Goal: Information Seeking & Learning: Check status

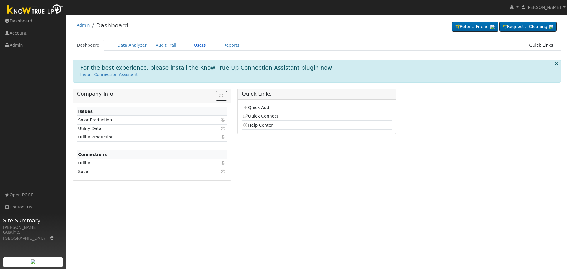
click at [190, 46] on link "Users" at bounding box center [200, 45] width 21 height 11
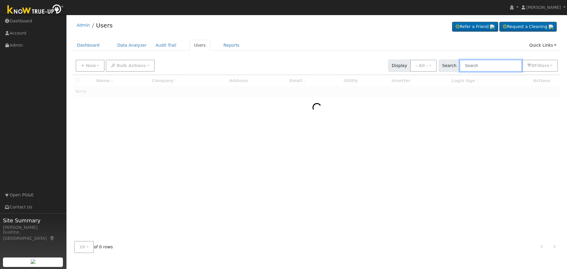
click at [519, 64] on input "text" at bounding box center [491, 66] width 63 height 12
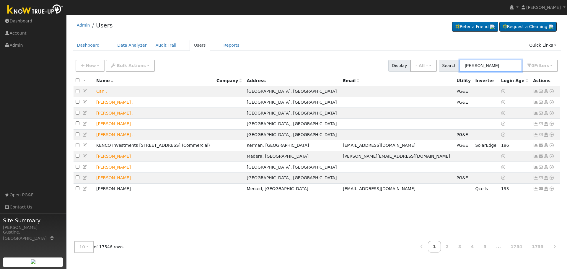
type input "morrison"
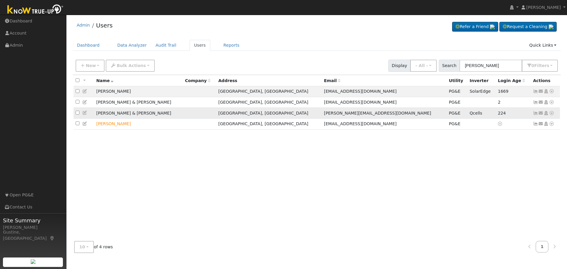
click at [535, 113] on icon at bounding box center [535, 113] width 5 height 4
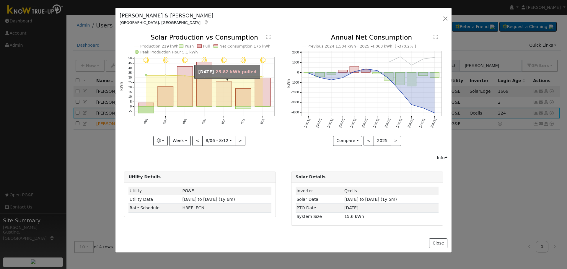
click at [227, 92] on rect "onclick=""" at bounding box center [224, 94] width 16 height 25
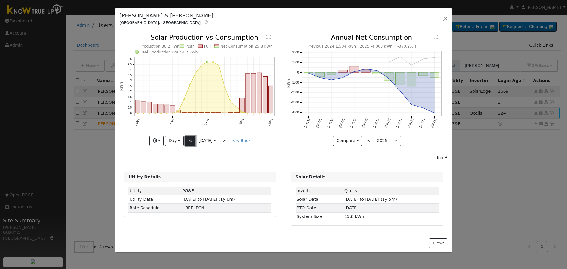
click at [188, 138] on button "<" at bounding box center [190, 141] width 10 height 10
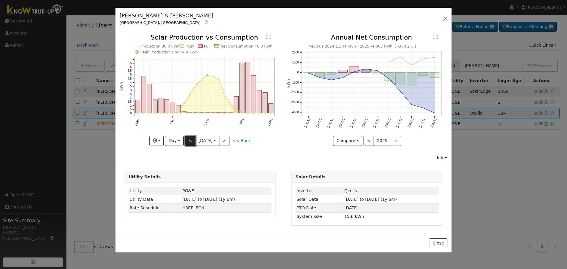
click at [188, 138] on button "<" at bounding box center [190, 141] width 10 height 10
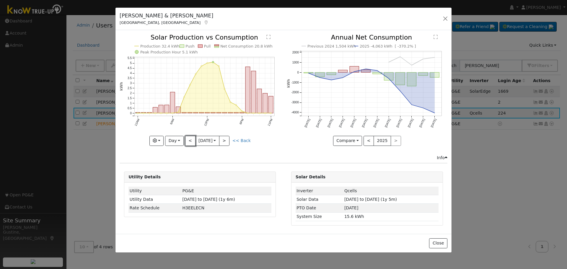
click at [188, 137] on button "<" at bounding box center [190, 141] width 10 height 10
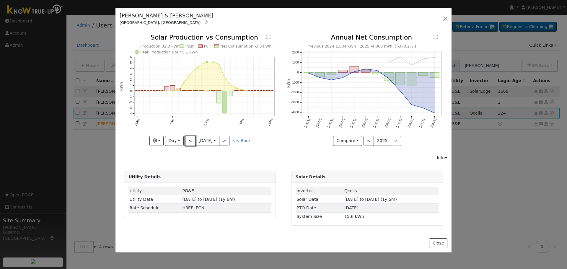
click at [188, 137] on button "<" at bounding box center [190, 141] width 10 height 10
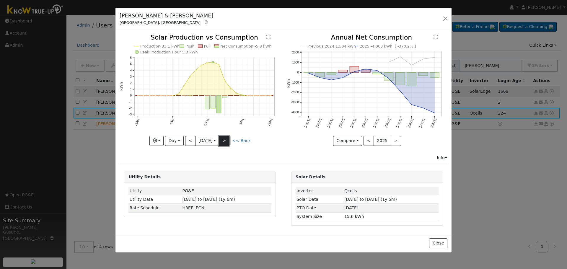
click at [224, 141] on button ">" at bounding box center [224, 141] width 10 height 10
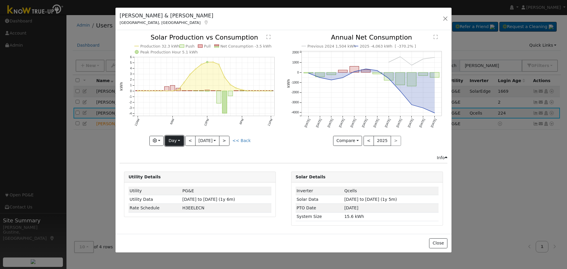
click at [180, 144] on button "Day" at bounding box center [174, 141] width 18 height 10
click at [179, 174] on link "Year" at bounding box center [185, 178] width 41 height 8
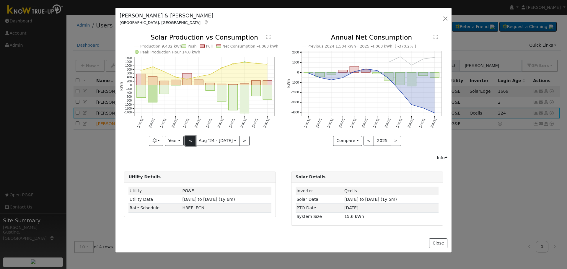
click at [193, 141] on button "<" at bounding box center [190, 141] width 10 height 10
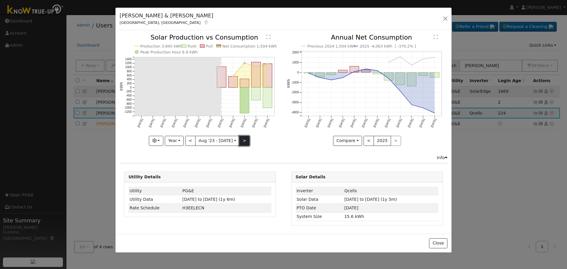
click at [242, 138] on button ">" at bounding box center [244, 141] width 10 height 10
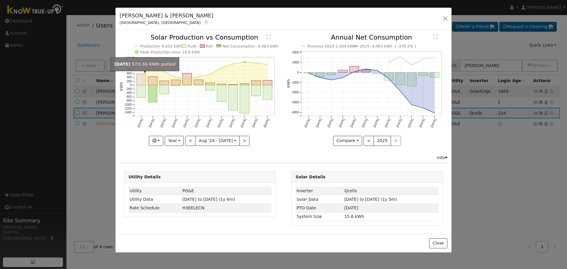
click at [141, 81] on rect "onclick=""" at bounding box center [141, 79] width 9 height 11
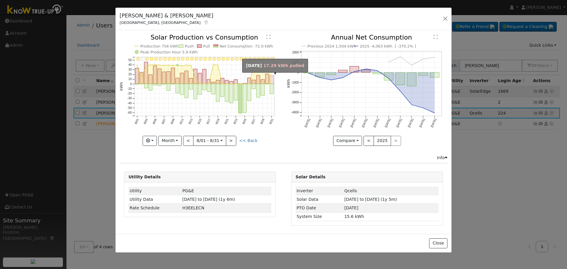
click at [272, 78] on rect "onclick=""" at bounding box center [272, 80] width 4 height 8
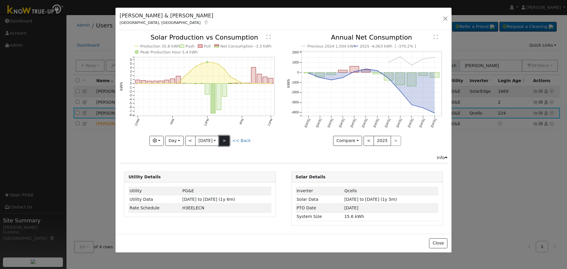
click at [225, 138] on button ">" at bounding box center [224, 141] width 10 height 10
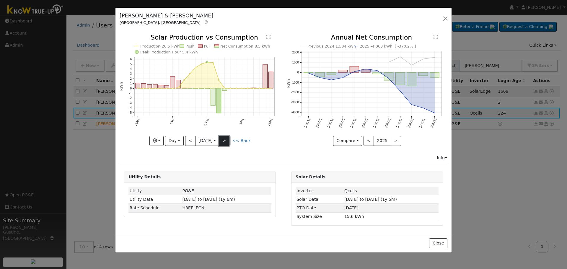
click at [225, 137] on button ">" at bounding box center [224, 141] width 10 height 10
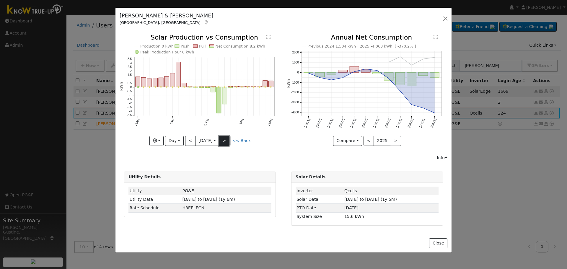
click at [227, 139] on button ">" at bounding box center [224, 141] width 10 height 10
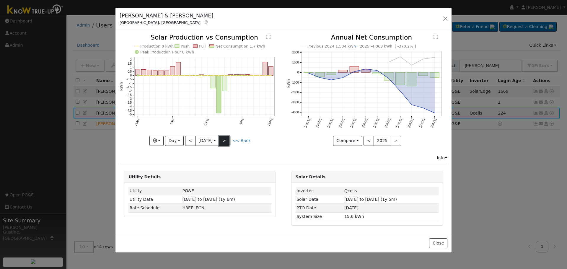
click at [227, 139] on button ">" at bounding box center [224, 141] width 10 height 10
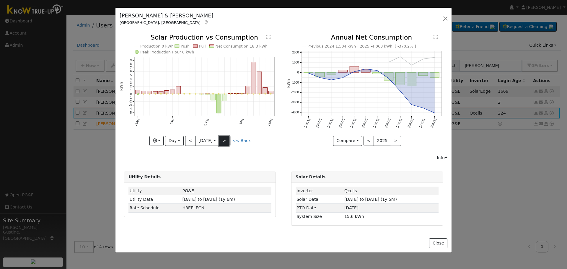
click at [227, 139] on button ">" at bounding box center [224, 141] width 10 height 10
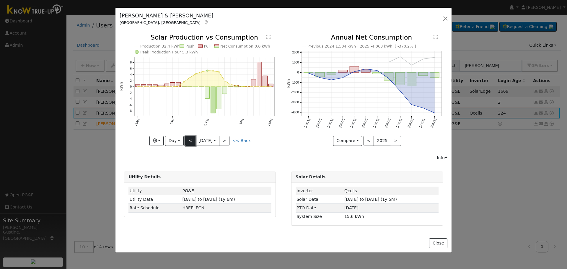
click at [190, 139] on button "<" at bounding box center [190, 141] width 10 height 10
type input "2024-09-04"
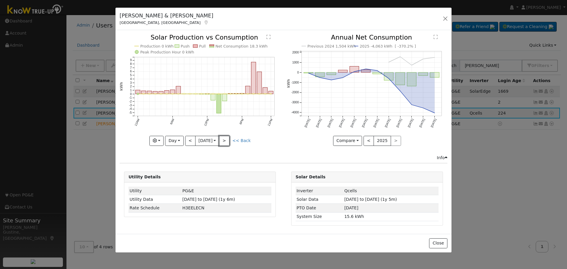
click at [224, 139] on button ">" at bounding box center [224, 141] width 10 height 10
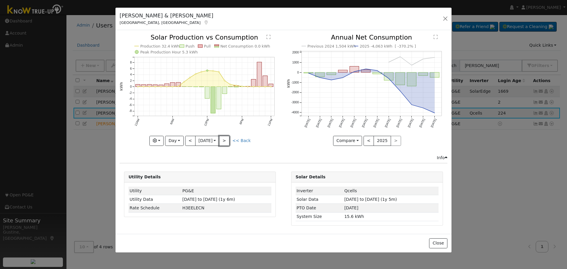
click at [228, 144] on button ">" at bounding box center [224, 141] width 10 height 10
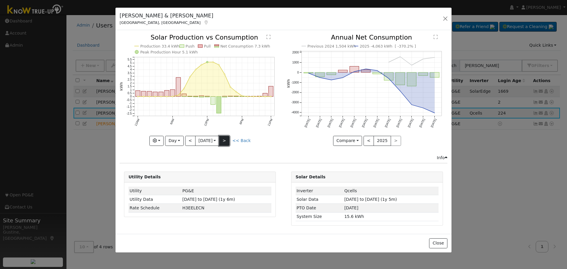
click at [226, 141] on button ">" at bounding box center [224, 141] width 10 height 10
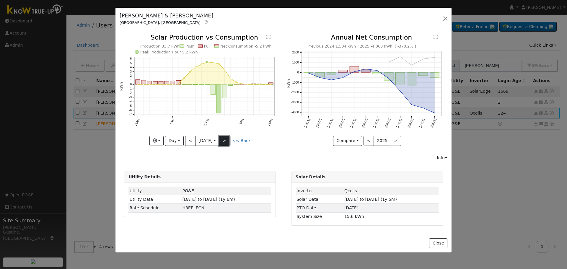
click at [226, 141] on button ">" at bounding box center [224, 141] width 10 height 10
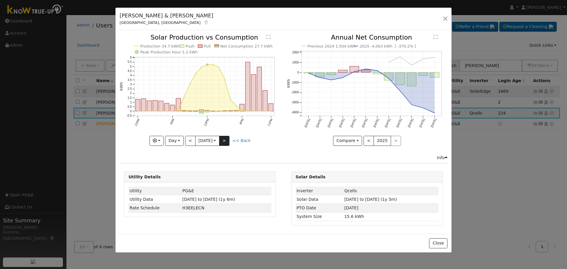
click at [226, 141] on div "Production 34.7 kWh Push Pull Net Consumption 27.7 kWh Peak Production Hour 5.2…" at bounding box center [200, 89] width 161 height 111
click at [226, 139] on button ">" at bounding box center [224, 141] width 10 height 10
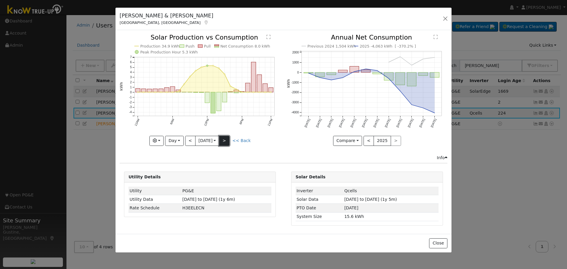
click at [226, 139] on button ">" at bounding box center [224, 141] width 10 height 10
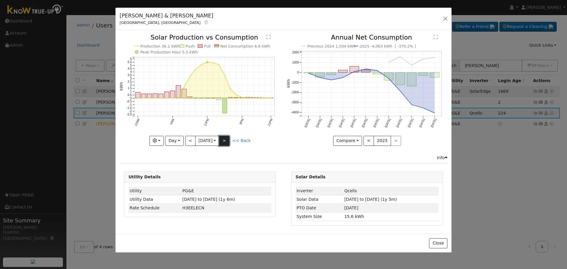
click at [226, 139] on button ">" at bounding box center [224, 141] width 10 height 10
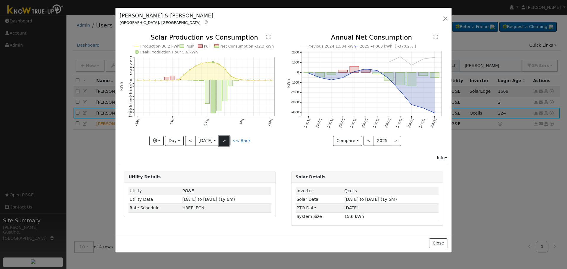
click at [226, 139] on button ">" at bounding box center [224, 141] width 10 height 10
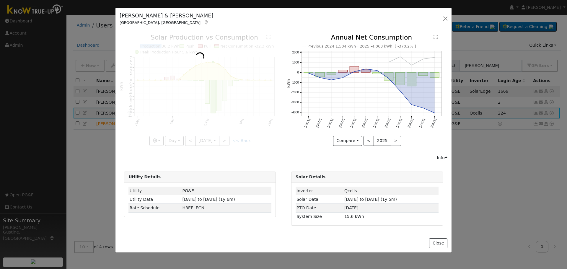
click at [227, 139] on div at bounding box center [200, 89] width 161 height 111
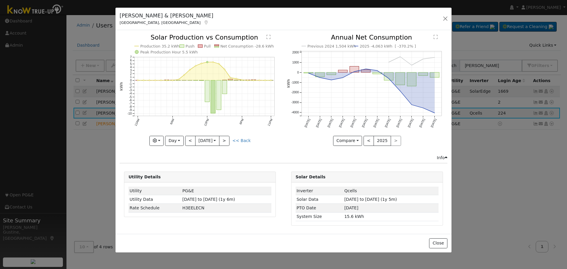
click at [227, 139] on div at bounding box center [200, 89] width 161 height 111
click at [227, 139] on button ">" at bounding box center [224, 141] width 10 height 10
click at [224, 140] on button ">" at bounding box center [224, 141] width 10 height 10
click at [224, 139] on button ">" at bounding box center [224, 141] width 10 height 10
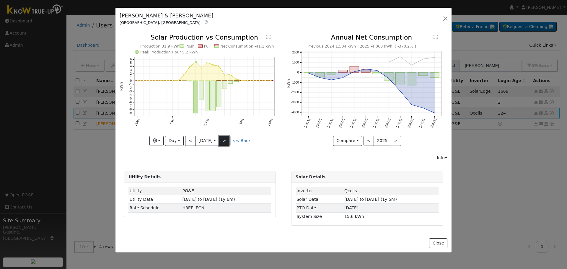
click at [224, 139] on button ">" at bounding box center [224, 141] width 10 height 10
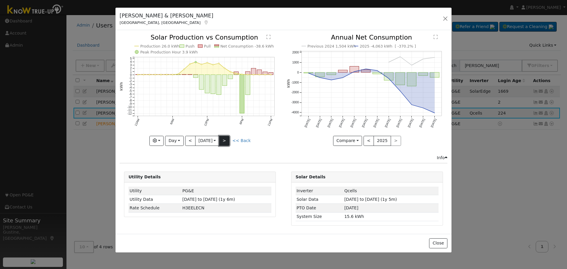
click at [224, 139] on button ">" at bounding box center [224, 141] width 10 height 10
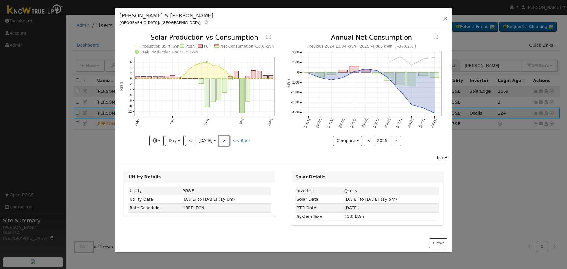
click at [224, 140] on button ">" at bounding box center [224, 141] width 10 height 10
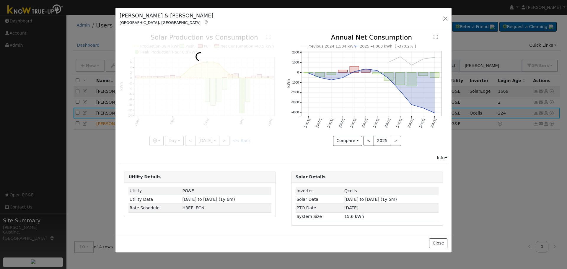
click at [225, 140] on div at bounding box center [200, 89] width 161 height 111
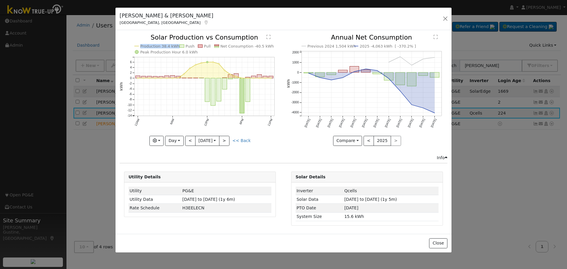
click at [225, 139] on div at bounding box center [200, 89] width 161 height 111
click at [225, 139] on button ">" at bounding box center [224, 141] width 10 height 10
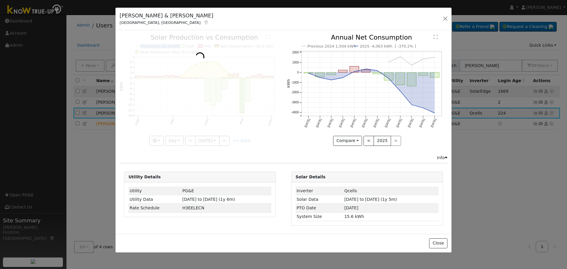
click at [225, 139] on div at bounding box center [200, 89] width 161 height 111
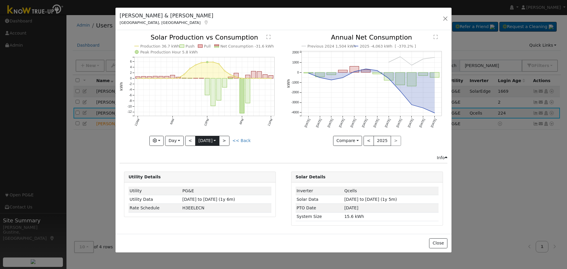
click at [216, 140] on input "2024-09-21" at bounding box center [208, 140] width 24 height 9
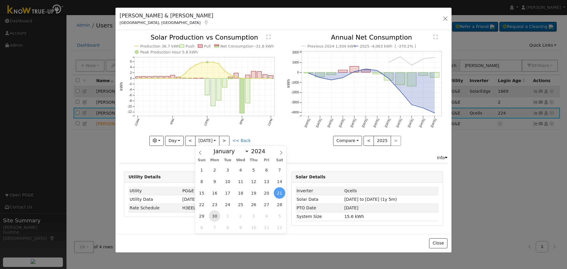
click at [214, 218] on span "30" at bounding box center [215, 216] width 12 height 12
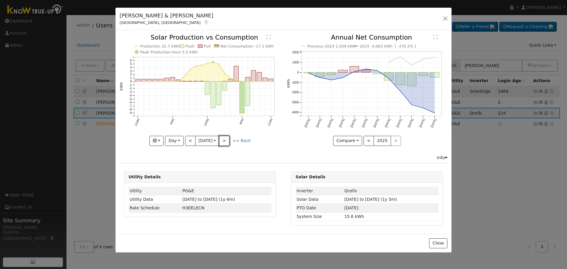
click at [226, 143] on button ">" at bounding box center [224, 141] width 10 height 10
click at [226, 143] on div "Production 0 kWh Push Pull Net Consumption -1.1 kWh Peak Production Hour 0 kWh …" at bounding box center [200, 89] width 161 height 111
click at [226, 142] on button ">" at bounding box center [224, 141] width 10 height 10
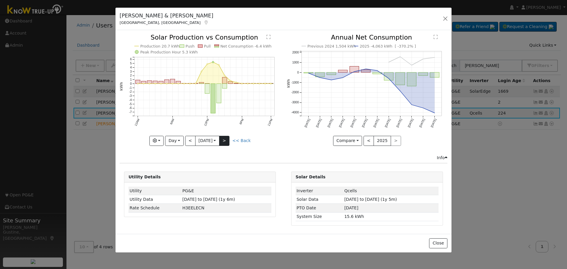
click at [226, 142] on div at bounding box center [200, 89] width 161 height 111
click at [226, 142] on button ">" at bounding box center [224, 141] width 10 height 10
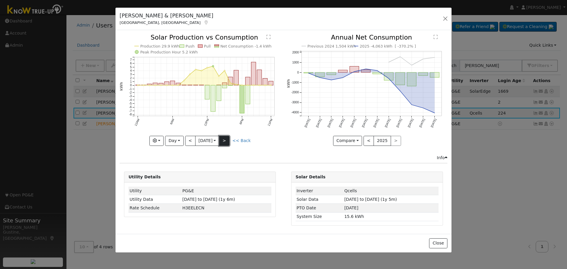
click at [226, 142] on button ">" at bounding box center [224, 141] width 10 height 10
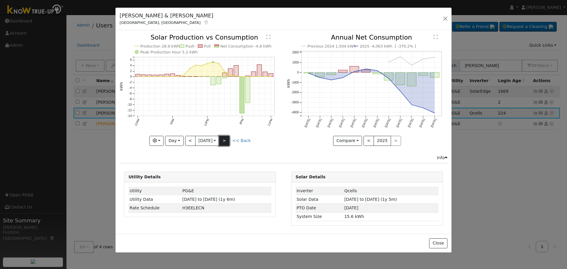
click at [226, 142] on button ">" at bounding box center [224, 141] width 10 height 10
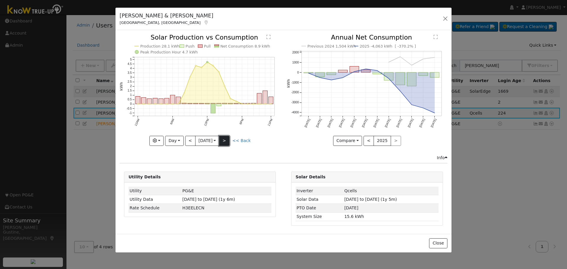
click at [226, 142] on button ">" at bounding box center [224, 141] width 10 height 10
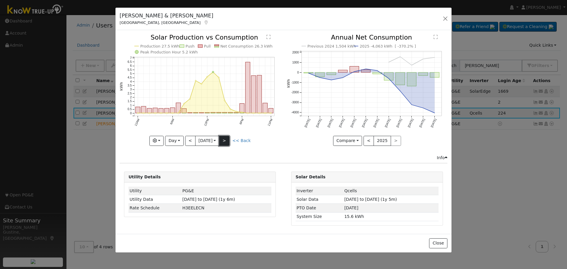
click at [226, 142] on button ">" at bounding box center [224, 141] width 10 height 10
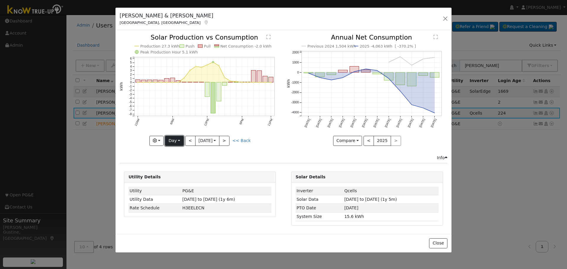
click at [181, 141] on button "Day" at bounding box center [174, 141] width 18 height 10
click at [188, 138] on button "<" at bounding box center [190, 141] width 10 height 10
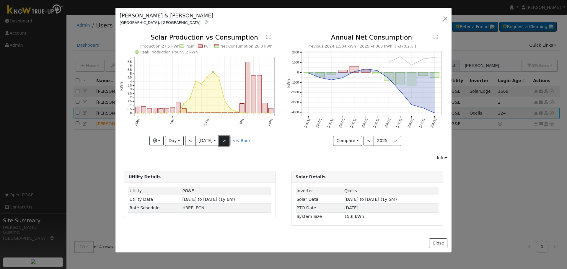
click at [223, 141] on button ">" at bounding box center [224, 141] width 10 height 10
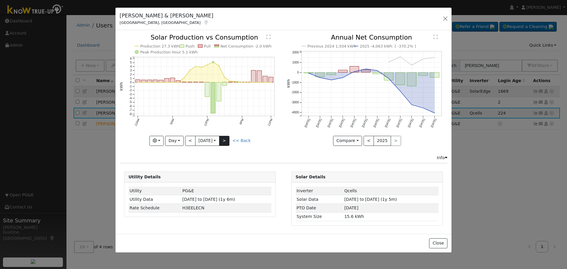
click at [225, 139] on div "Production 27.3 kWh Push Pull Net Consumption -2.0 kWh Peak Production Hour 5.1…" at bounding box center [200, 89] width 161 height 111
click at [225, 139] on button ">" at bounding box center [224, 141] width 10 height 10
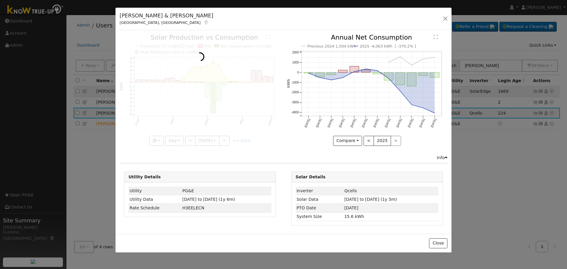
click at [225, 138] on div at bounding box center [200, 89] width 161 height 111
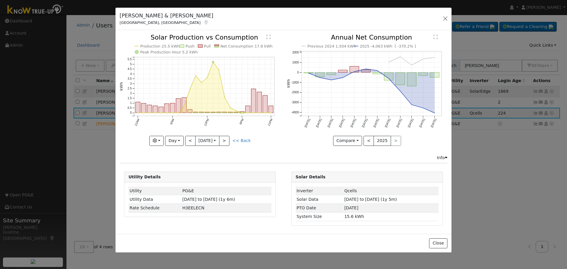
click at [225, 138] on div "Production 25.5 kWh Push Pull Net Consumption 17.8 kWh Peak Production Hour 5.2…" at bounding box center [200, 89] width 161 height 111
click at [225, 138] on button ">" at bounding box center [224, 141] width 10 height 10
click at [0, 0] on div at bounding box center [0, 0] width 0 height 0
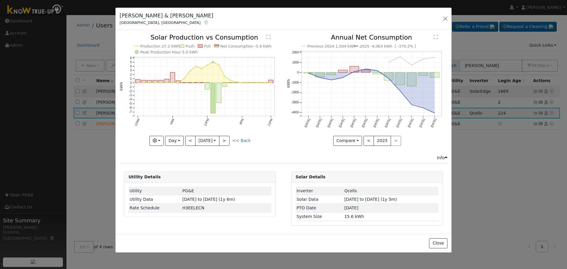
click at [225, 138] on div "Production 27.2 kWh Push Pull Net Consumption -5.9 kWh Peak Production Hour 5.0…" at bounding box center [200, 89] width 161 height 111
click at [225, 138] on button ">" at bounding box center [224, 141] width 10 height 10
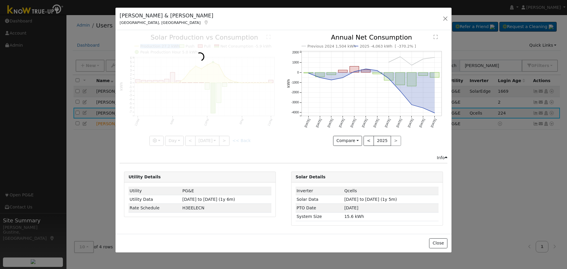
click at [225, 138] on div at bounding box center [200, 89] width 161 height 111
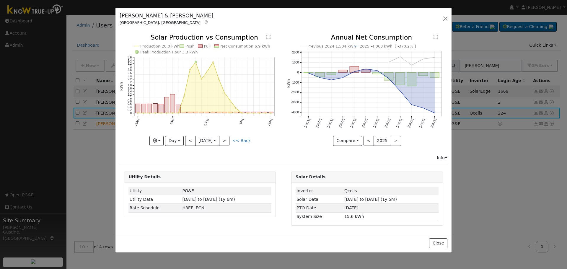
click at [225, 138] on div at bounding box center [200, 89] width 161 height 111
click at [225, 138] on div "Production 20.0 kWh Push Pull Net Consumption 6.9 kWh Peak Production Hour 3.3 …" at bounding box center [200, 89] width 161 height 111
click at [225, 138] on button ">" at bounding box center [224, 141] width 10 height 10
click at [0, 0] on div at bounding box center [0, 0] width 0 height 0
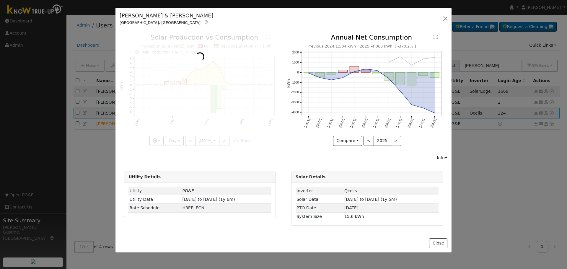
click at [225, 138] on div at bounding box center [200, 89] width 161 height 111
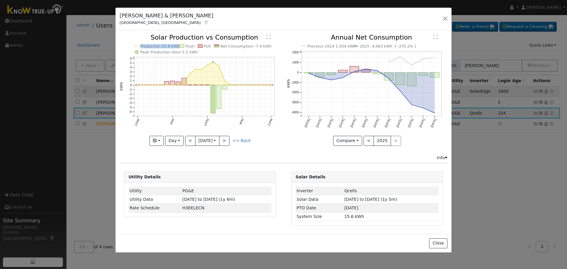
click at [225, 138] on div at bounding box center [200, 89] width 161 height 111
click at [225, 138] on div "Production 25.8 kWh Push Pull Net Consumption -7.4 kWh Peak Production Hour 5.2…" at bounding box center [200, 89] width 161 height 111
click at [225, 138] on button ">" at bounding box center [224, 141] width 10 height 10
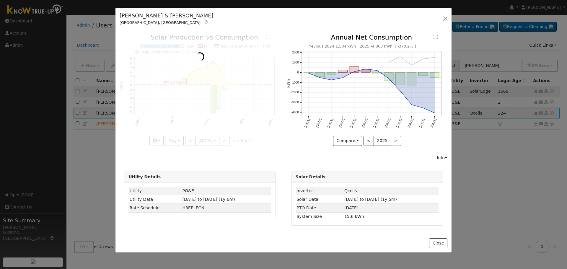
click at [225, 138] on div at bounding box center [200, 89] width 161 height 111
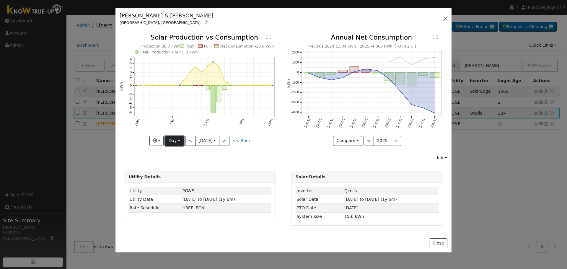
click at [180, 138] on button "Day" at bounding box center [174, 141] width 18 height 10
click at [169, 170] on link "Month" at bounding box center [185, 169] width 41 height 8
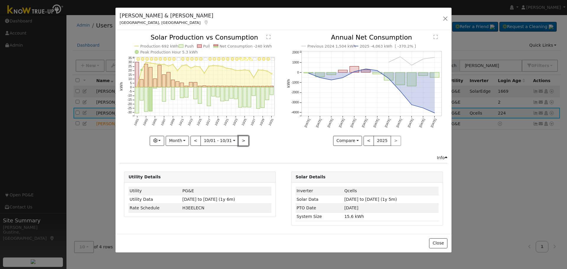
click at [241, 137] on button ">" at bounding box center [243, 141] width 10 height 10
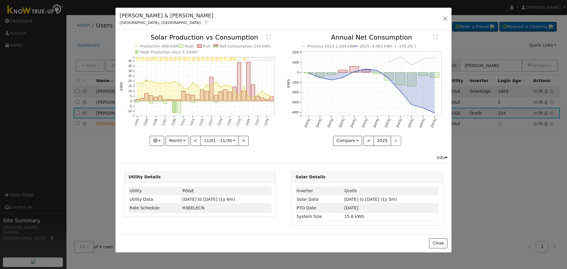
click at [240, 140] on div at bounding box center [200, 89] width 161 height 111
click at [240, 140] on button ">" at bounding box center [243, 141] width 10 height 10
click at [0, 0] on div at bounding box center [0, 0] width 0 height 0
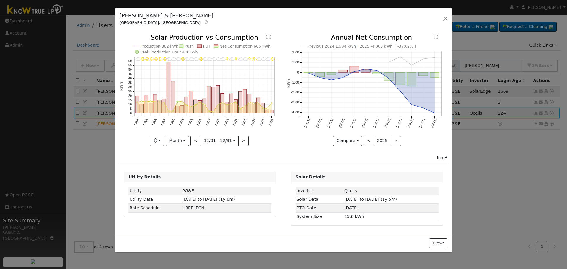
click at [240, 140] on div at bounding box center [200, 89] width 161 height 111
click at [240, 140] on div "12/31 - MostlyClear 12/30 - MostlyCloudy 12/29 - MostlyCloudy 12/28 - MostlyClo…" at bounding box center [200, 89] width 161 height 111
click at [240, 140] on button ">" at bounding box center [243, 141] width 10 height 10
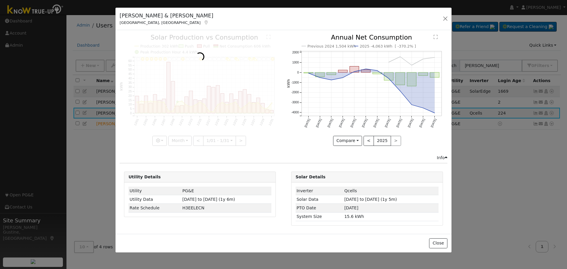
click at [240, 140] on div at bounding box center [200, 89] width 161 height 111
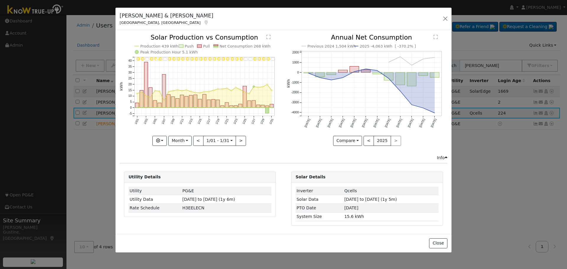
click at [240, 140] on div at bounding box center [200, 89] width 161 height 111
click at [240, 140] on button ">" at bounding box center [241, 141] width 10 height 10
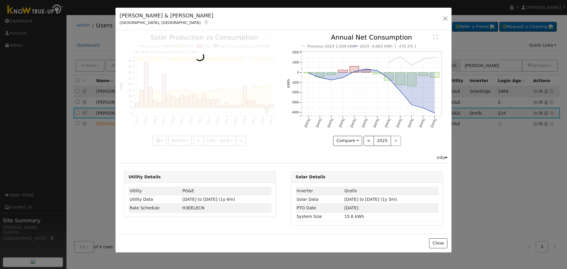
click at [240, 140] on div at bounding box center [200, 89] width 161 height 111
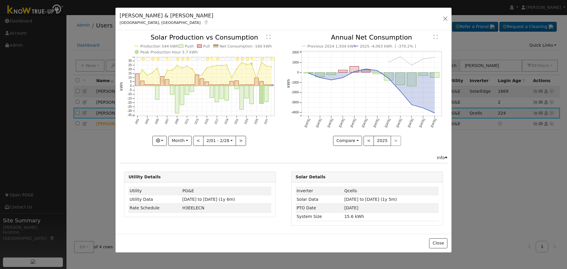
click at [240, 140] on div at bounding box center [200, 89] width 161 height 111
click at [240, 140] on div "2/28 - PartlyCloudy 2/27 - MostlyCloudy 2/26 - Clear 2/25 - Cloudy 2/24 - Partl…" at bounding box center [200, 89] width 161 height 111
click at [240, 140] on button ">" at bounding box center [241, 141] width 10 height 10
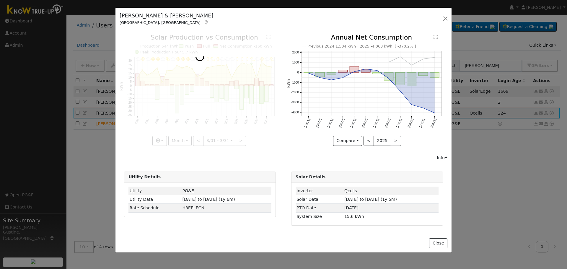
click at [240, 140] on div at bounding box center [200, 89] width 161 height 111
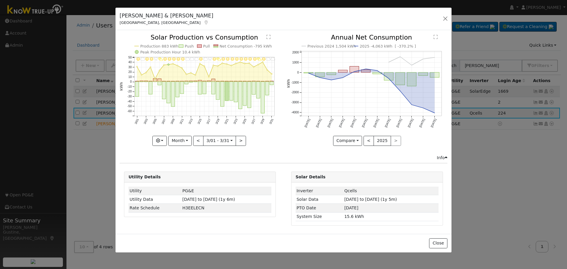
click at [240, 140] on div at bounding box center [200, 89] width 161 height 111
click at [240, 140] on button ">" at bounding box center [241, 141] width 10 height 10
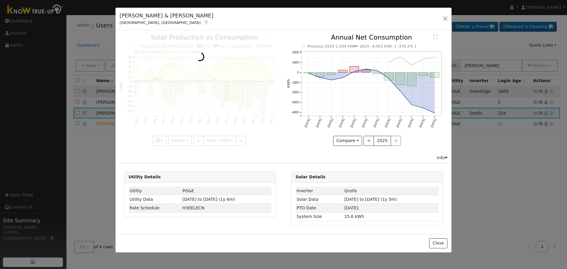
click at [240, 140] on div at bounding box center [200, 89] width 161 height 111
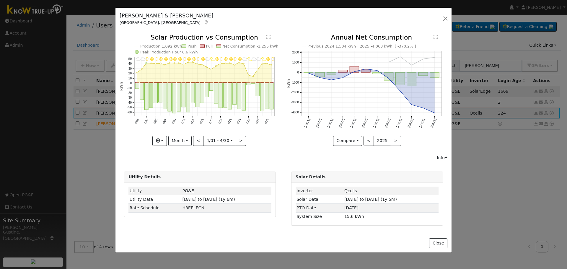
click at [240, 140] on div at bounding box center [200, 89] width 161 height 111
click at [240, 140] on div "4/30 - MostlyClear 4/29 - Clear 4/28 - PartlyCloudy 4/27 - Cloudy 4/26 - Mostly…" at bounding box center [200, 89] width 161 height 111
click at [240, 140] on button ">" at bounding box center [241, 141] width 10 height 10
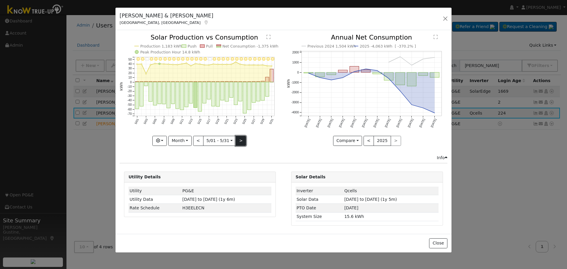
click at [241, 138] on button ">" at bounding box center [241, 141] width 10 height 10
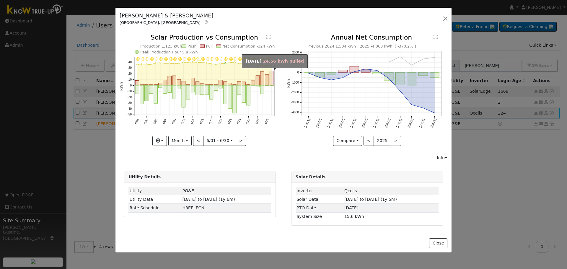
click at [271, 76] on rect "onclick=""" at bounding box center [272, 78] width 4 height 14
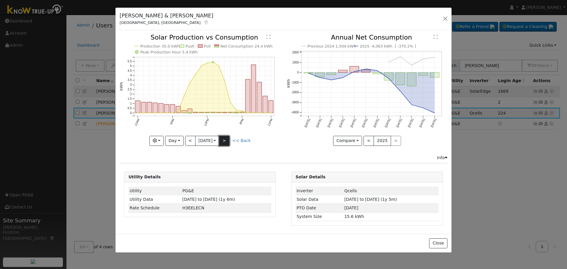
click at [229, 141] on button ">" at bounding box center [224, 141] width 10 height 10
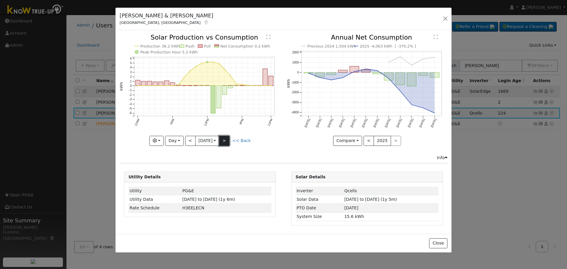
click at [229, 139] on button ">" at bounding box center [224, 141] width 10 height 10
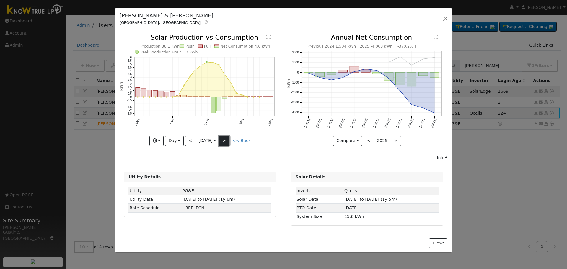
click at [229, 139] on button ">" at bounding box center [224, 141] width 10 height 10
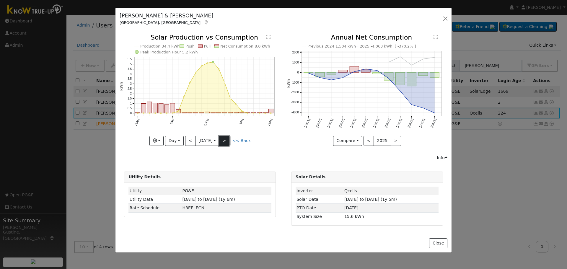
click at [229, 139] on button ">" at bounding box center [224, 141] width 10 height 10
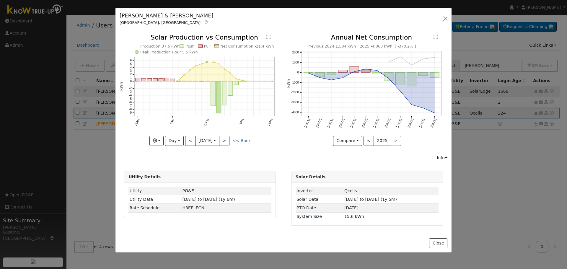
click at [229, 139] on div "Production 37.6 kWh Push Pull Net Consumption -21.4 kWh Peak Production Hour 5.…" at bounding box center [200, 89] width 161 height 111
click at [229, 139] on button ">" at bounding box center [224, 141] width 10 height 10
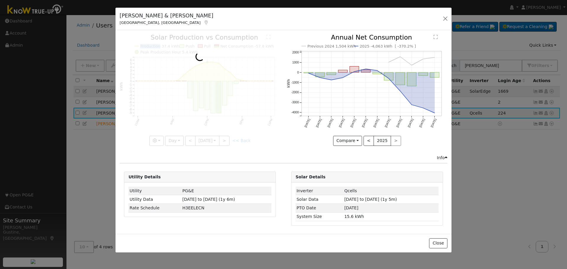
click at [229, 138] on div at bounding box center [200, 89] width 161 height 111
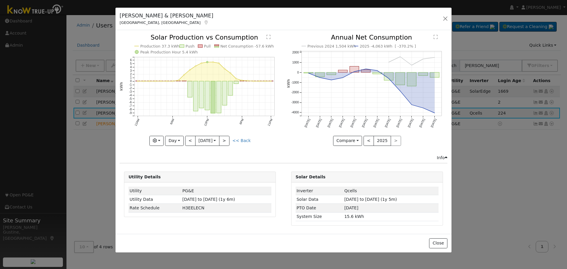
click at [229, 138] on div at bounding box center [200, 89] width 161 height 111
click at [229, 138] on button ">" at bounding box center [224, 141] width 10 height 10
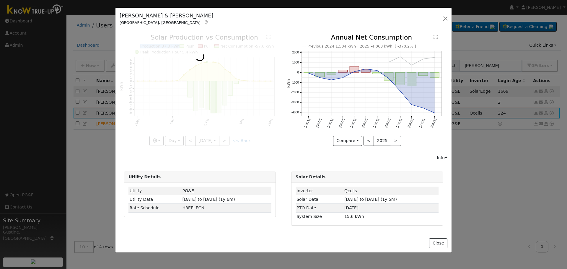
click at [229, 138] on div at bounding box center [200, 89] width 161 height 111
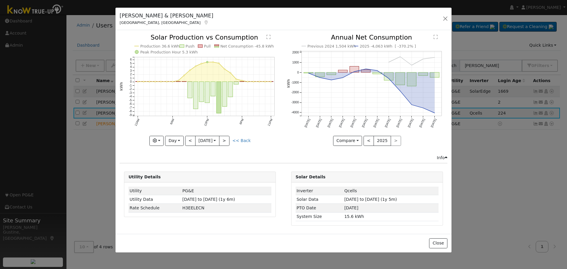
click at [229, 138] on div at bounding box center [200, 89] width 161 height 111
click at [229, 138] on div "Production 36.6 kWh Push Pull Net Consumption -45.8 kWh Peak Production Hour 5.…" at bounding box center [200, 89] width 161 height 111
click at [229, 138] on button ">" at bounding box center [224, 141] width 10 height 10
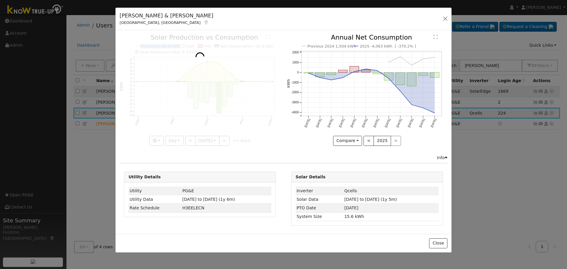
click at [229, 138] on div at bounding box center [200, 89] width 161 height 111
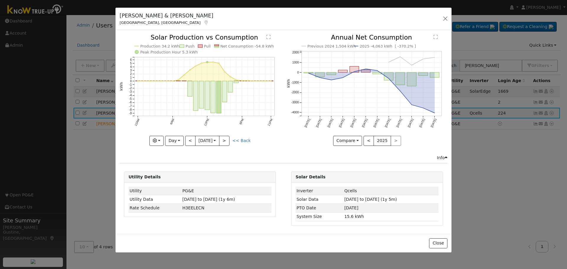
click at [229, 138] on div at bounding box center [200, 89] width 161 height 111
click at [229, 138] on button ">" at bounding box center [224, 141] width 10 height 10
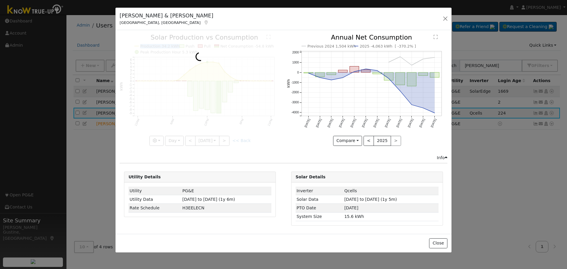
click at [229, 138] on div at bounding box center [200, 89] width 161 height 111
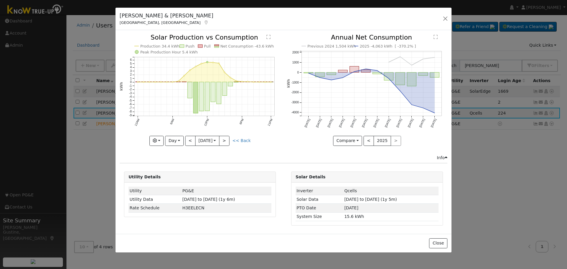
click at [229, 138] on div "Production 34.4 kWh Push Pull Net Consumption -43.6 kWh Peak Production Hour 5.…" at bounding box center [200, 89] width 161 height 111
click at [229, 138] on button ">" at bounding box center [224, 141] width 10 height 10
click at [0, 0] on div at bounding box center [0, 0] width 0 height 0
click at [229, 138] on div at bounding box center [200, 89] width 161 height 111
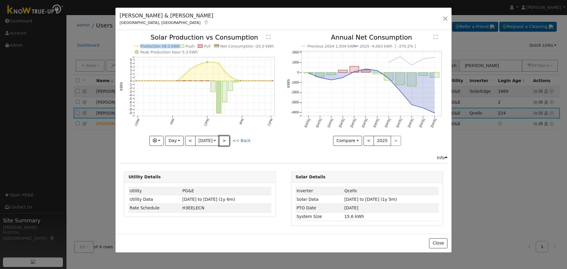
click at [229, 138] on button ">" at bounding box center [224, 141] width 10 height 10
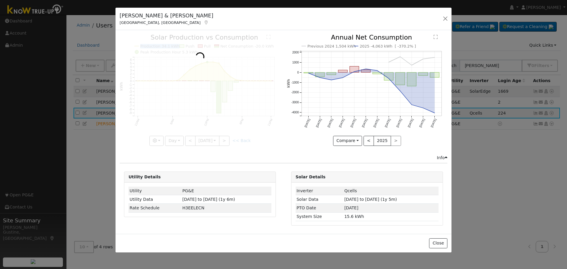
click at [229, 138] on div at bounding box center [200, 89] width 161 height 111
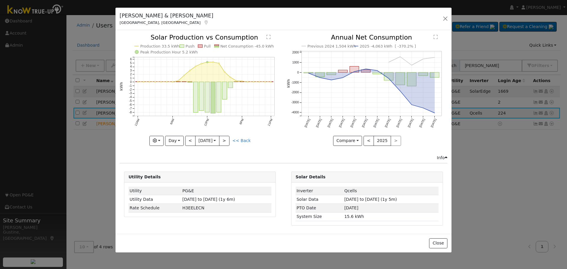
click at [229, 138] on div at bounding box center [200, 89] width 161 height 111
click at [229, 138] on div "Production 33.5 kWh Push Pull Net Consumption -45.0 kWh Peak Production Hour 5.…" at bounding box center [200, 89] width 161 height 111
click at [229, 138] on button ">" at bounding box center [224, 141] width 10 height 10
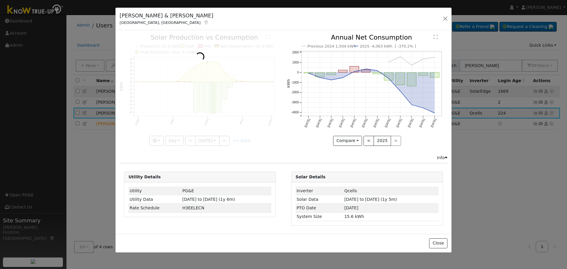
click at [229, 138] on div at bounding box center [200, 89] width 161 height 111
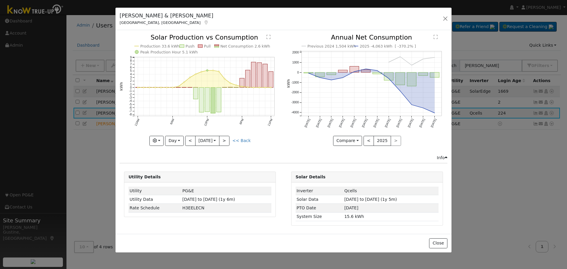
click at [229, 138] on div at bounding box center [200, 89] width 161 height 111
click at [229, 138] on button ">" at bounding box center [224, 141] width 10 height 10
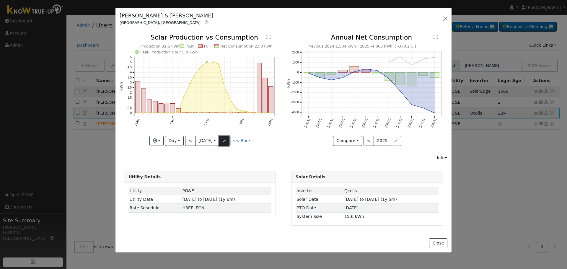
click at [225, 139] on button ">" at bounding box center [224, 141] width 10 height 10
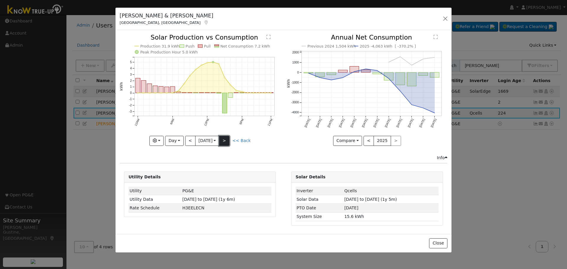
click at [225, 139] on button ">" at bounding box center [224, 141] width 10 height 10
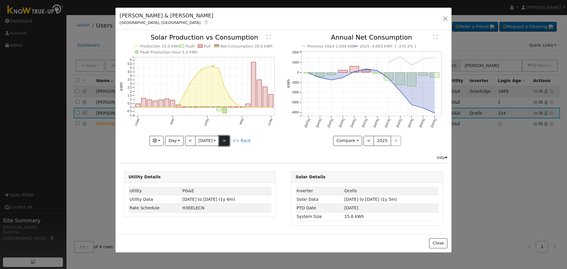
click at [225, 138] on button ">" at bounding box center [224, 141] width 10 height 10
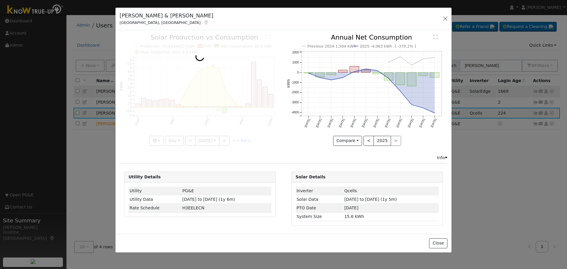
click at [225, 138] on div at bounding box center [200, 89] width 161 height 111
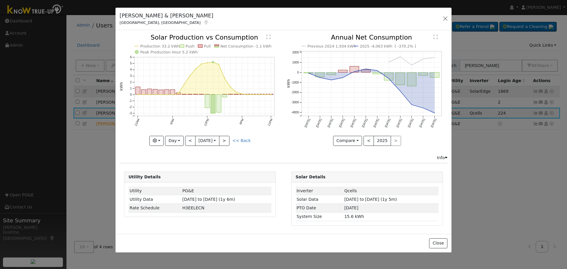
click at [225, 138] on div at bounding box center [200, 89] width 161 height 111
click at [225, 138] on button ">" at bounding box center [224, 141] width 10 height 10
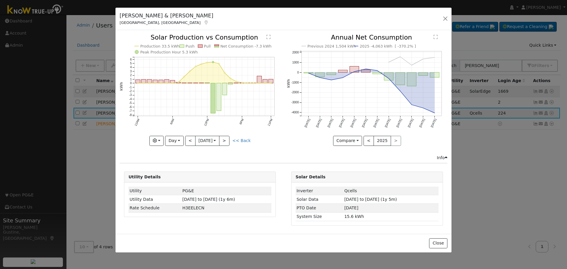
click at [227, 135] on icon "Production 33.5 kWh Push Pull Net Consumption -7.3 kWh Peak Production Hour 5.3…" at bounding box center [200, 89] width 161 height 111
click at [227, 140] on button ">" at bounding box center [224, 141] width 10 height 10
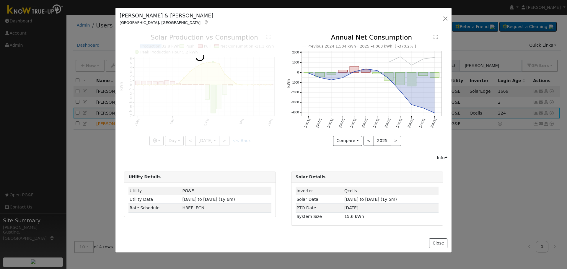
click at [227, 140] on div at bounding box center [200, 89] width 161 height 111
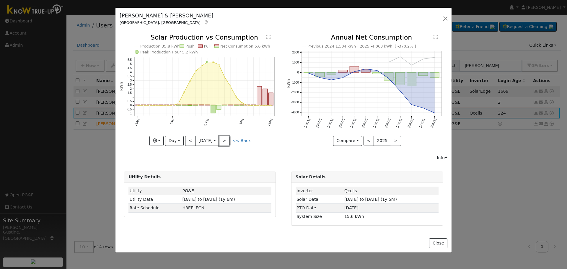
click at [227, 140] on button ">" at bounding box center [224, 141] width 10 height 10
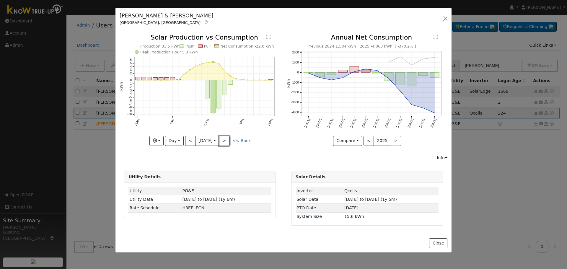
click at [227, 140] on button ">" at bounding box center [224, 141] width 10 height 10
click at [227, 139] on div "Production 33.6 kWh Push Pull Net Consumption -1.9 kWh Peak Production Hour 5.3…" at bounding box center [200, 89] width 161 height 111
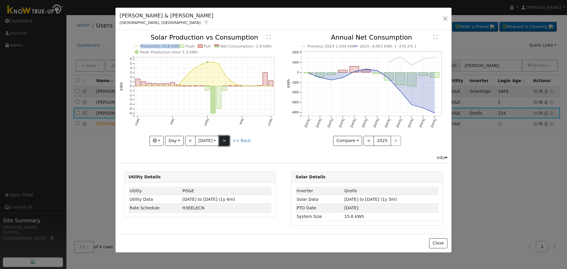
click at [227, 139] on button ">" at bounding box center [224, 141] width 10 height 10
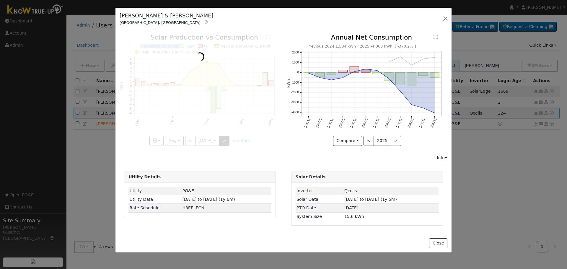
click at [227, 139] on div at bounding box center [200, 89] width 161 height 111
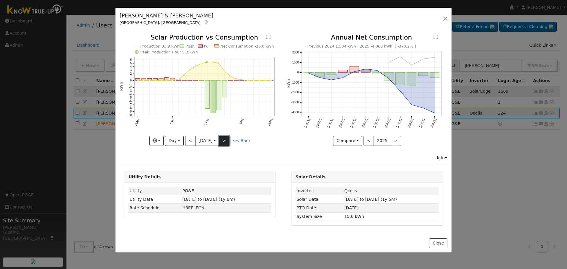
click at [227, 139] on button ">" at bounding box center [224, 141] width 10 height 10
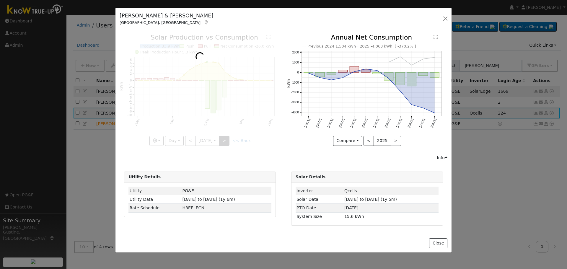
click at [227, 139] on div at bounding box center [200, 89] width 161 height 111
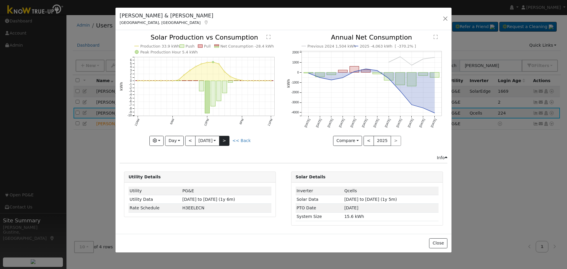
click at [227, 139] on div at bounding box center [200, 89] width 161 height 111
click at [227, 139] on button ">" at bounding box center [224, 141] width 10 height 10
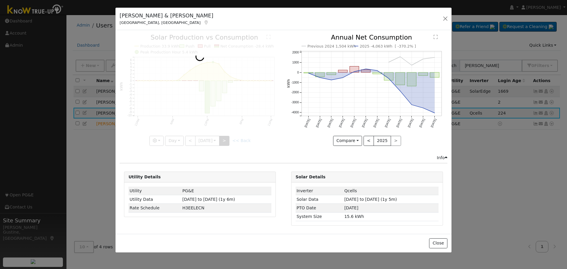
click at [227, 139] on div at bounding box center [200, 89] width 161 height 111
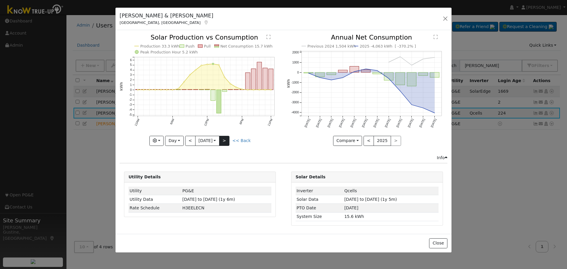
click at [227, 139] on div "Production 33.3 kWh Push Pull Net Consumption 15.7 kWh Peak Production Hour 5.2…" at bounding box center [200, 89] width 161 height 111
click at [233, 139] on icon "Production 33.3 kWh Push Pull Net Consumption 15.7 kWh Peak Production Hour 5.2…" at bounding box center [200, 89] width 161 height 111
click at [229, 139] on button ">" at bounding box center [224, 141] width 10 height 10
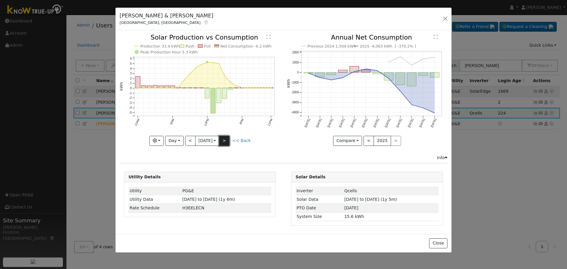
click at [229, 139] on button ">" at bounding box center [224, 141] width 10 height 10
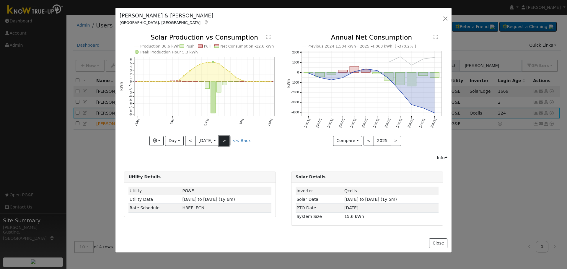
click at [229, 139] on button ">" at bounding box center [224, 141] width 10 height 10
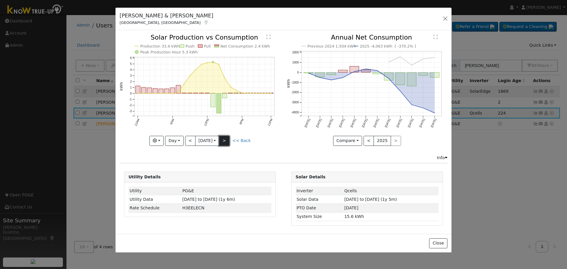
click at [229, 139] on button ">" at bounding box center [224, 141] width 10 height 10
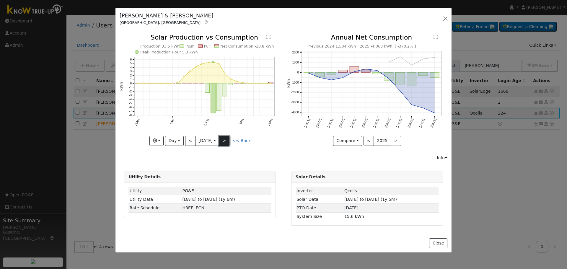
click at [229, 139] on button ">" at bounding box center [224, 141] width 10 height 10
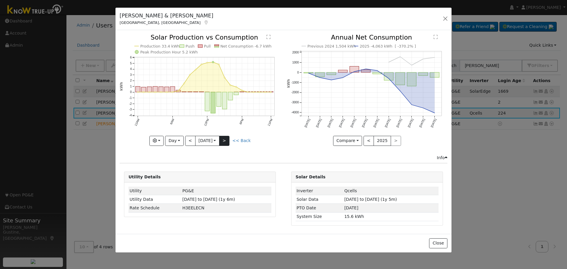
click at [230, 139] on div "Production 33.4 kWh Push Pull Net Consumption -6.7 kWh Peak Production Hour 5.2…" at bounding box center [200, 89] width 161 height 111
click at [229, 139] on button ">" at bounding box center [224, 141] width 10 height 10
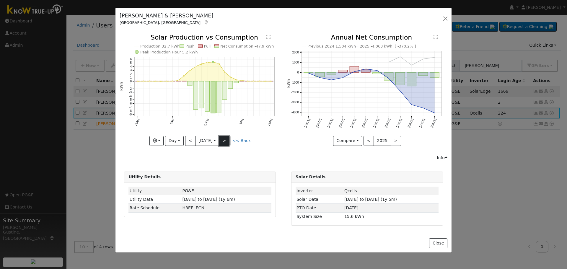
click at [229, 139] on button ">" at bounding box center [224, 141] width 10 height 10
click at [230, 139] on div at bounding box center [200, 89] width 161 height 111
click at [229, 139] on button ">" at bounding box center [224, 141] width 10 height 10
click at [230, 138] on div "Production 33.7 kWh Push Pull Net Consumption -6.7 kWh Peak Production Hour 5.2…" at bounding box center [200, 89] width 161 height 111
click at [229, 138] on button ">" at bounding box center [224, 141] width 10 height 10
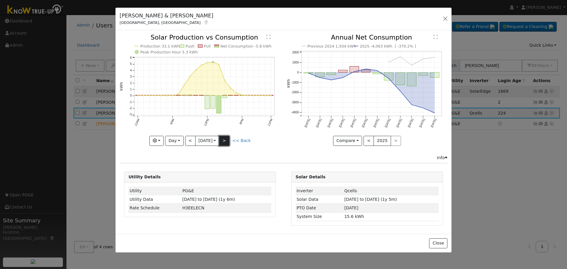
click at [228, 140] on button ">" at bounding box center [224, 141] width 10 height 10
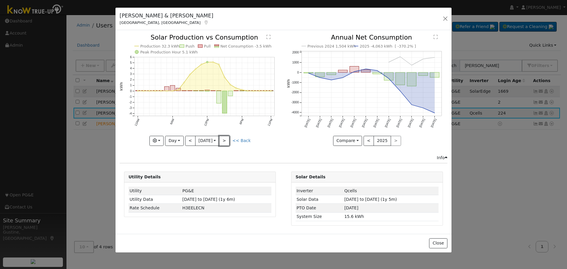
click at [227, 141] on button ">" at bounding box center [224, 141] width 10 height 10
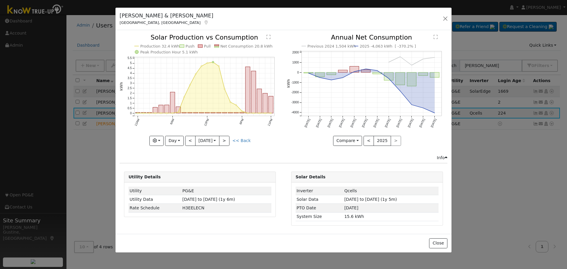
click at [227, 141] on div at bounding box center [200, 89] width 161 height 111
click at [227, 141] on div "Production 32.4 kWh Push Pull Net Consumption 20.8 kWh Peak Production Hour 5.1…" at bounding box center [200, 89] width 161 height 111
click at [228, 142] on button ">" at bounding box center [224, 141] width 10 height 10
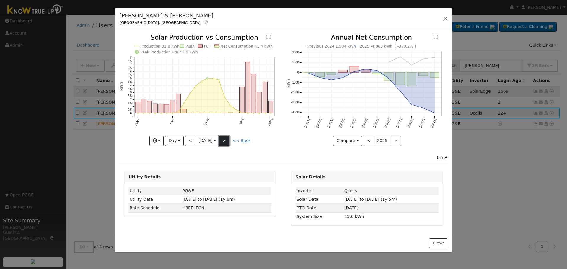
click at [222, 139] on button ">" at bounding box center [224, 141] width 10 height 10
type input "2025-08-09"
click at [449, 20] on button "button" at bounding box center [445, 18] width 8 height 8
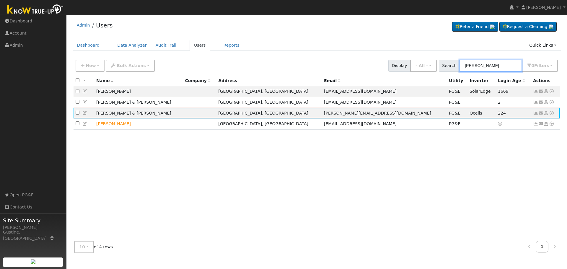
drag, startPoint x: 494, startPoint y: 65, endPoint x: 265, endPoint y: 25, distance: 232.7
click at [370, 43] on div "Admin Users Refer a Friend Request a Cleaning" at bounding box center [316, 138] width 495 height 240
type input "brazil"
